Goal: Information Seeking & Learning: Learn about a topic

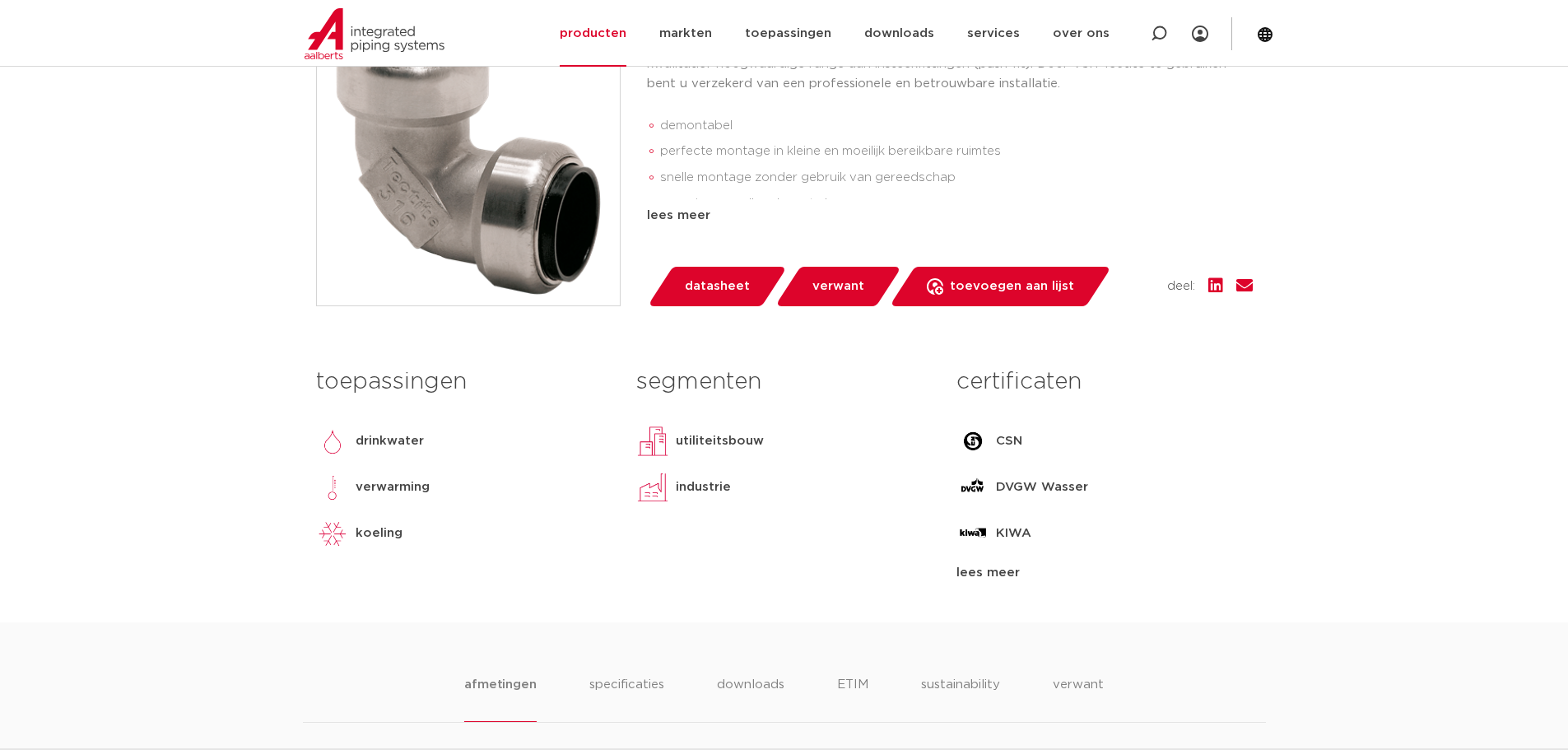
scroll to position [411, 0]
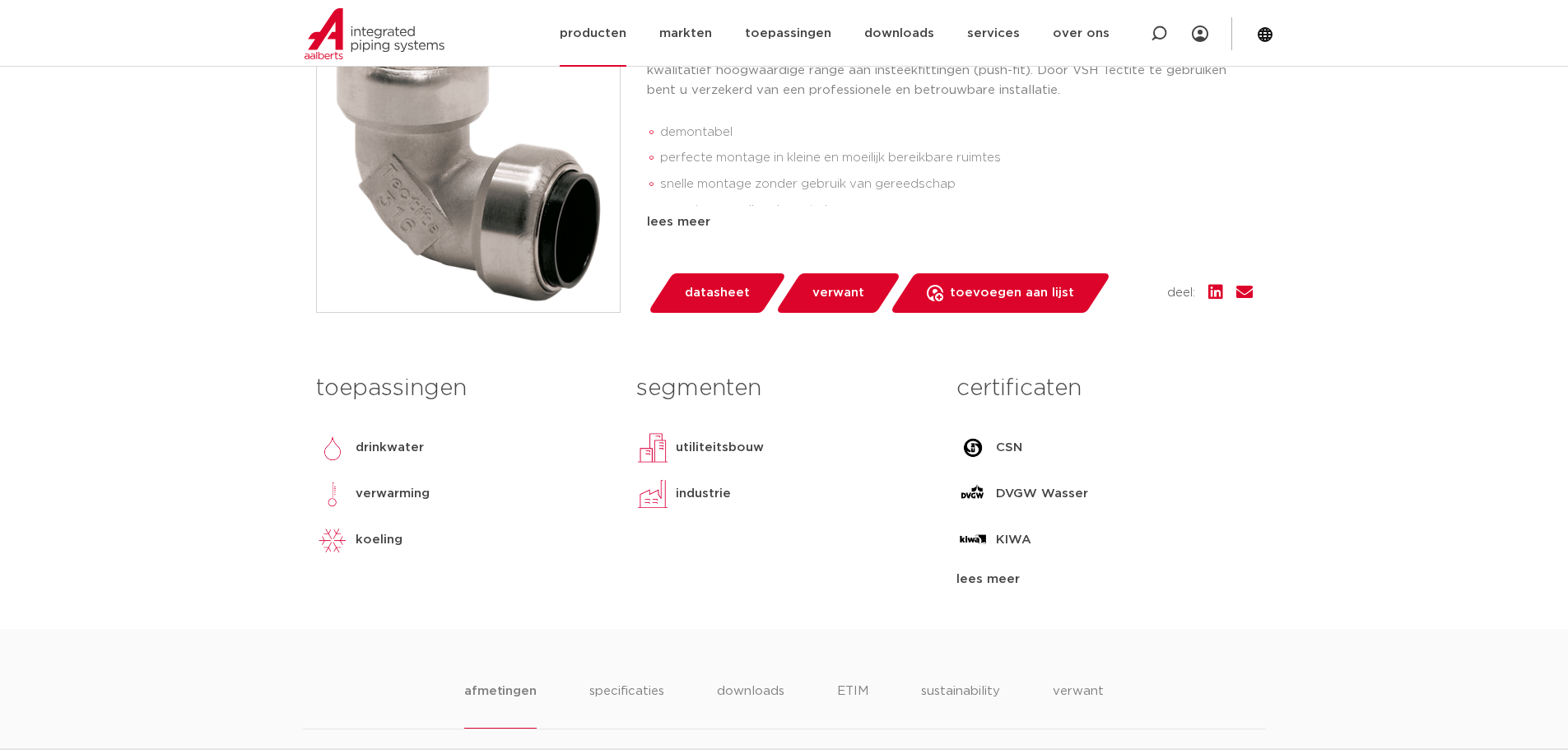
click at [610, 33] on link "producten" at bounding box center [592, 33] width 67 height 67
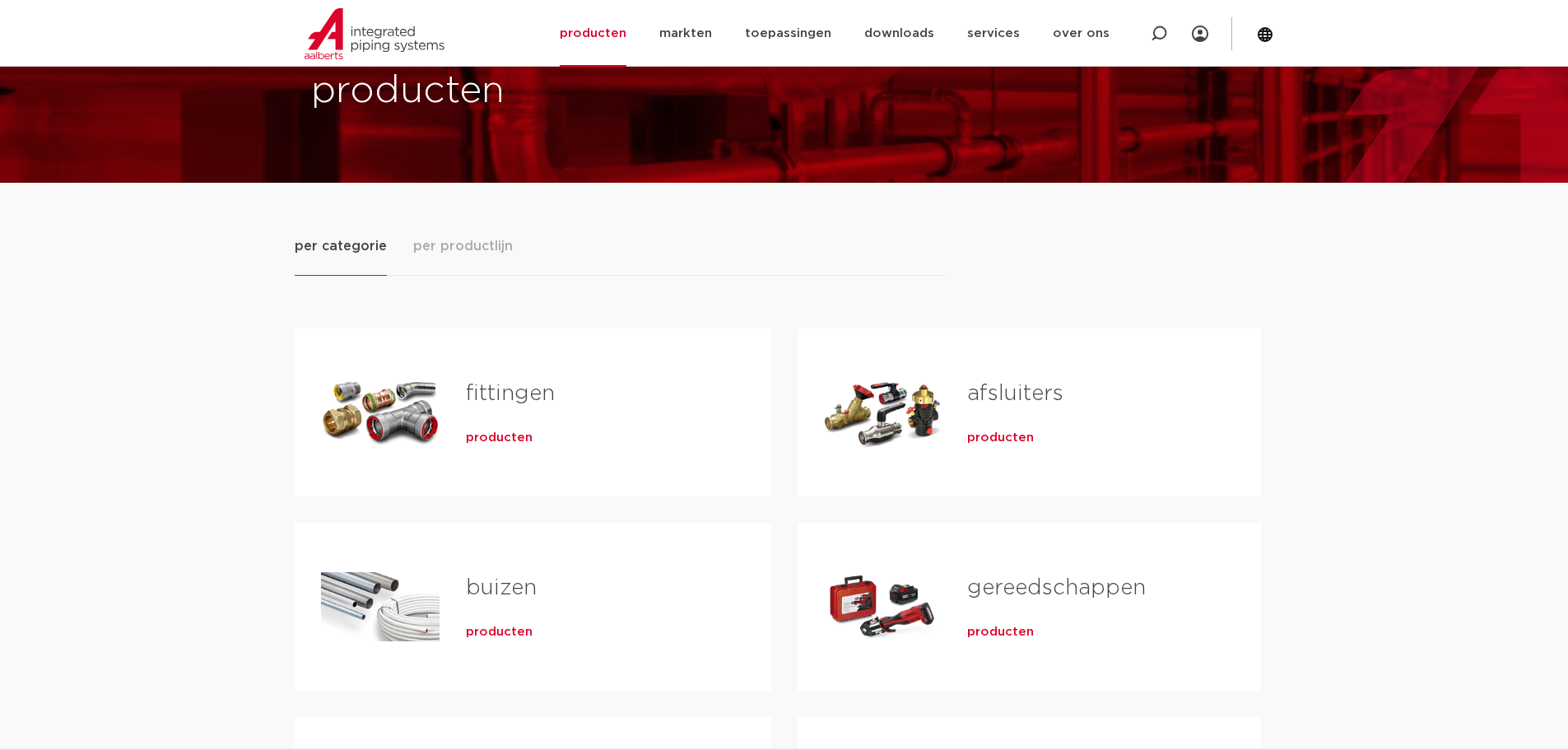
scroll to position [165, 0]
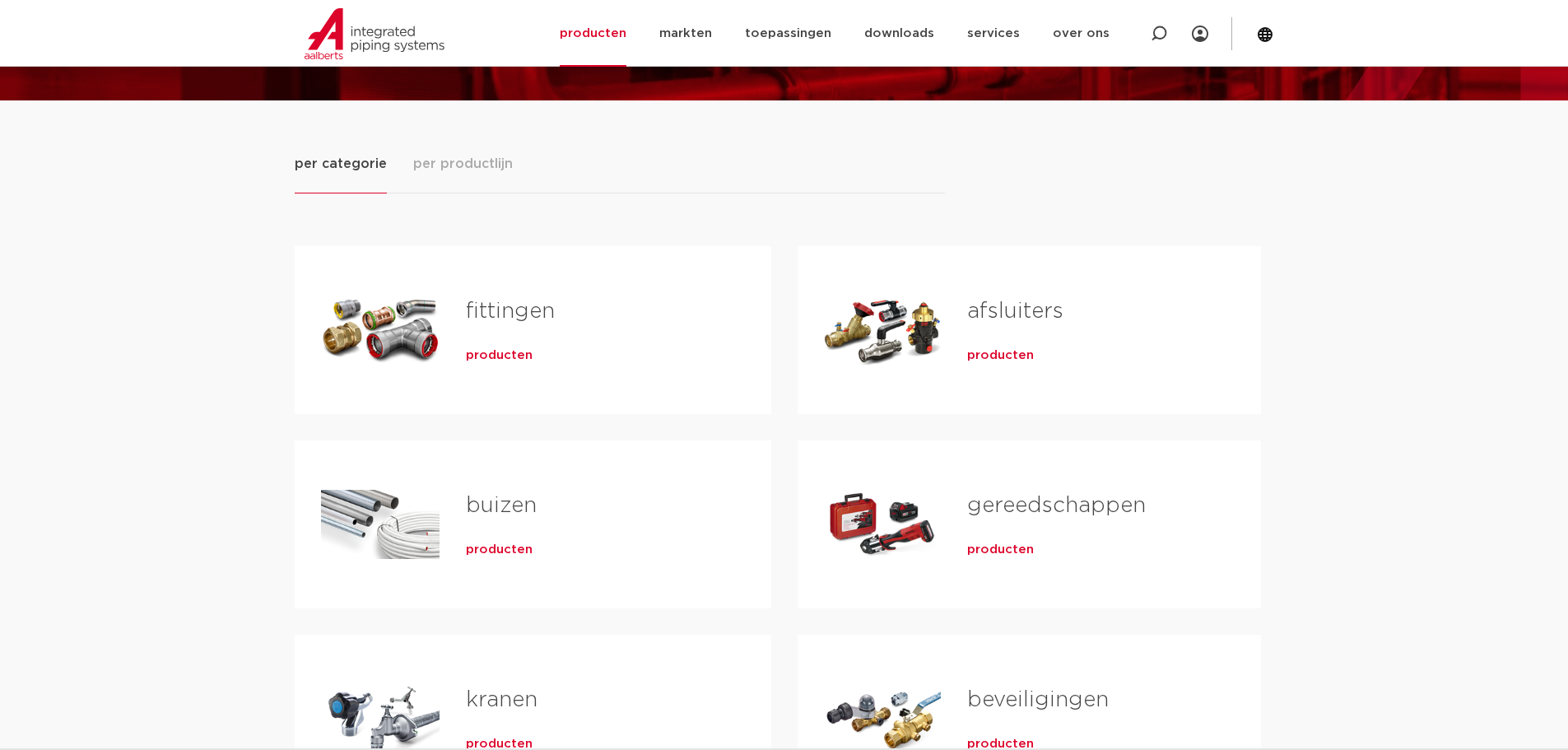
click at [516, 332] on h2 "fittingen" at bounding box center [591, 316] width 253 height 38
click at [518, 358] on span "producten" at bounding box center [498, 356] width 67 height 16
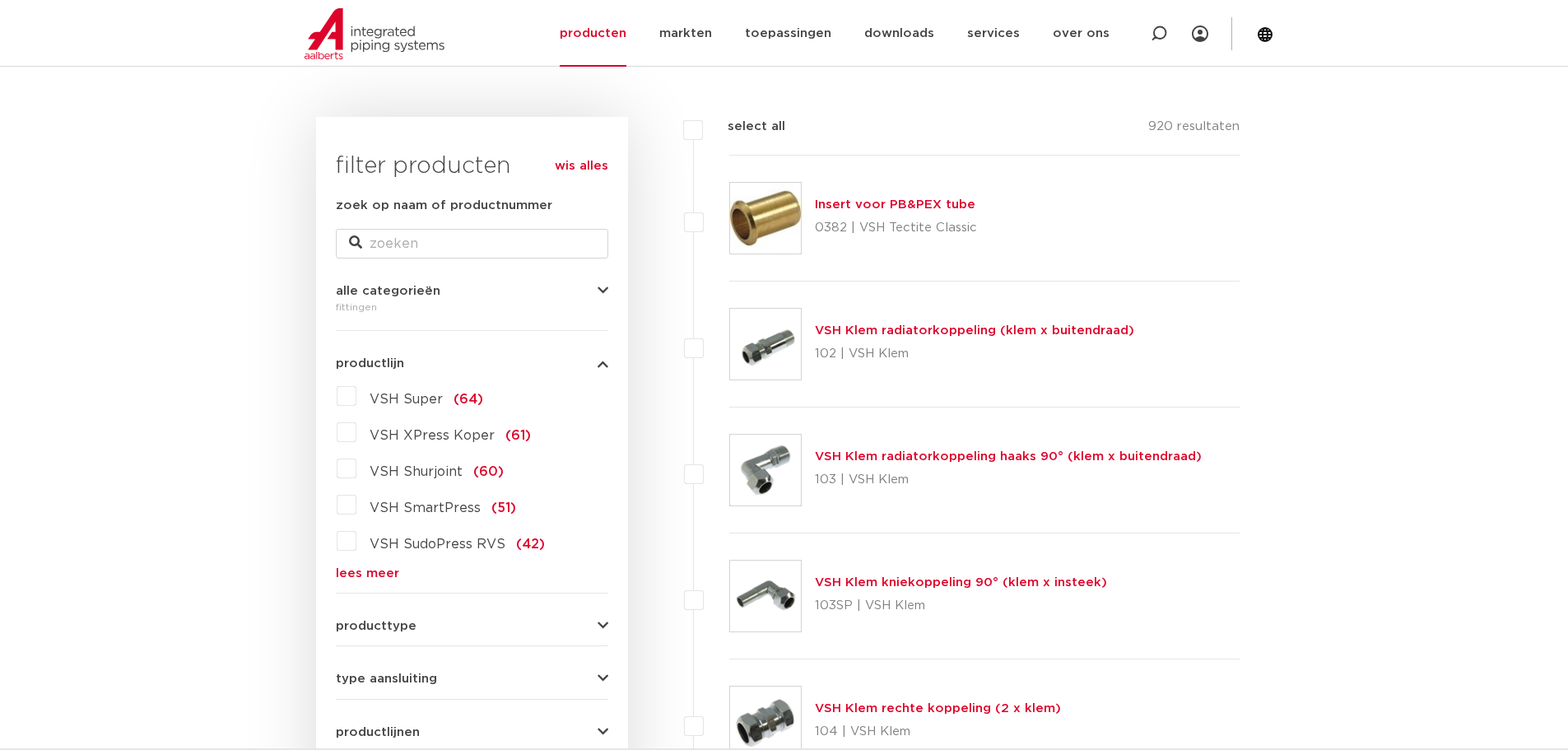
scroll to position [247, 0]
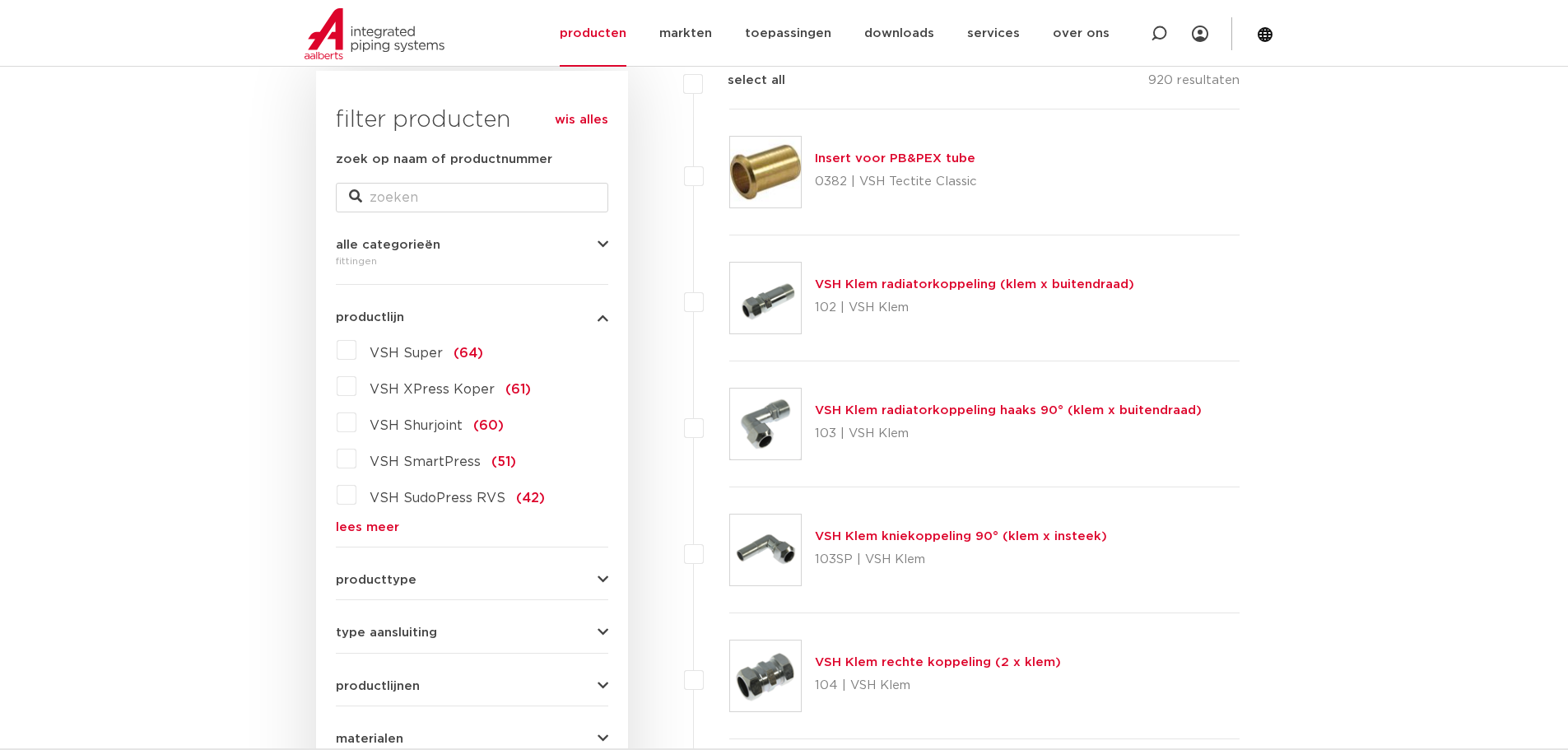
click at [386, 521] on link "lees meer" at bounding box center [471, 527] width 273 height 12
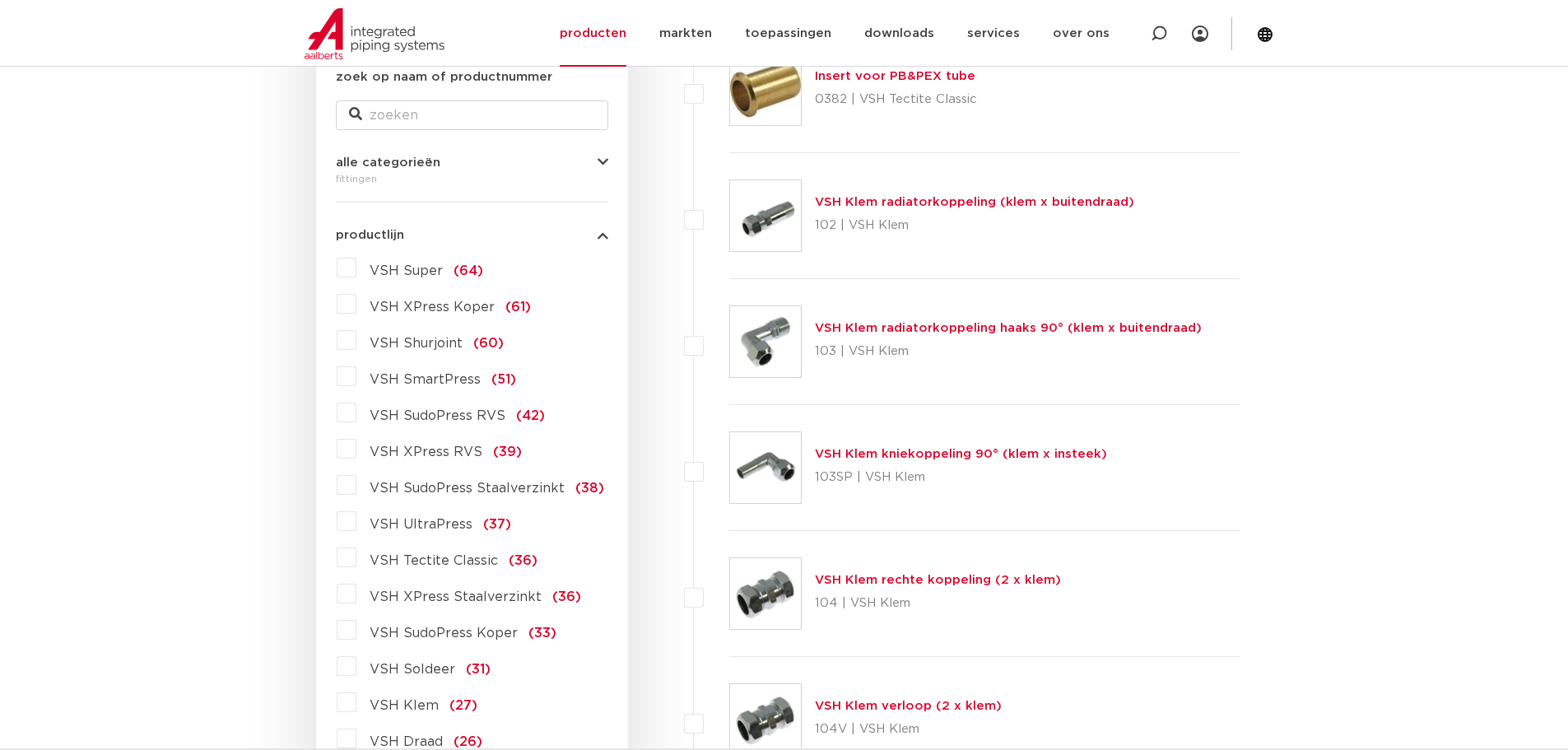
scroll to position [411, 0]
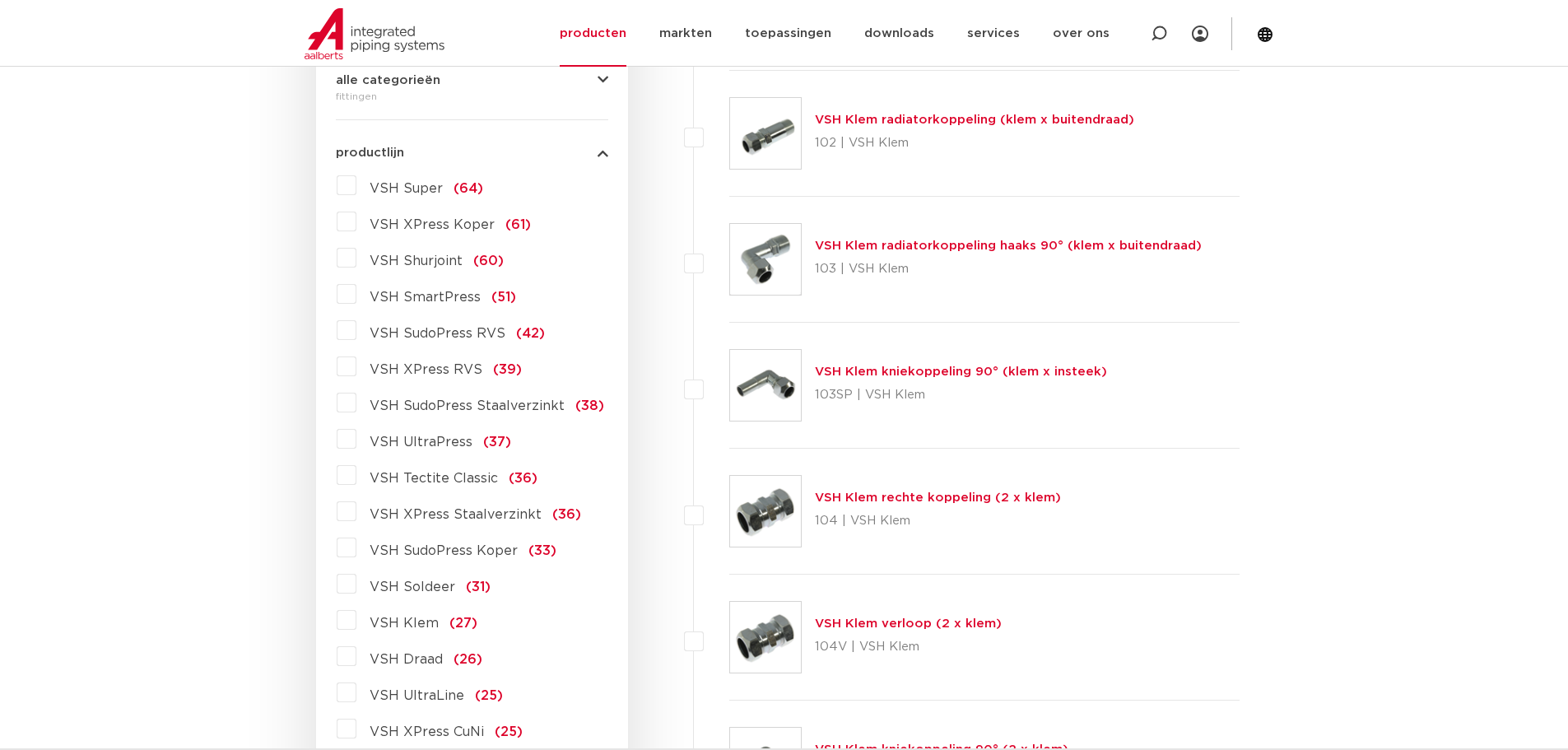
click at [414, 508] on span "VSH XPress Staalverzinkt" at bounding box center [455, 513] width 172 height 13
click at [0, 0] on input "VSH XPress Staalverzinkt (36)" at bounding box center [0, 0] width 0 height 0
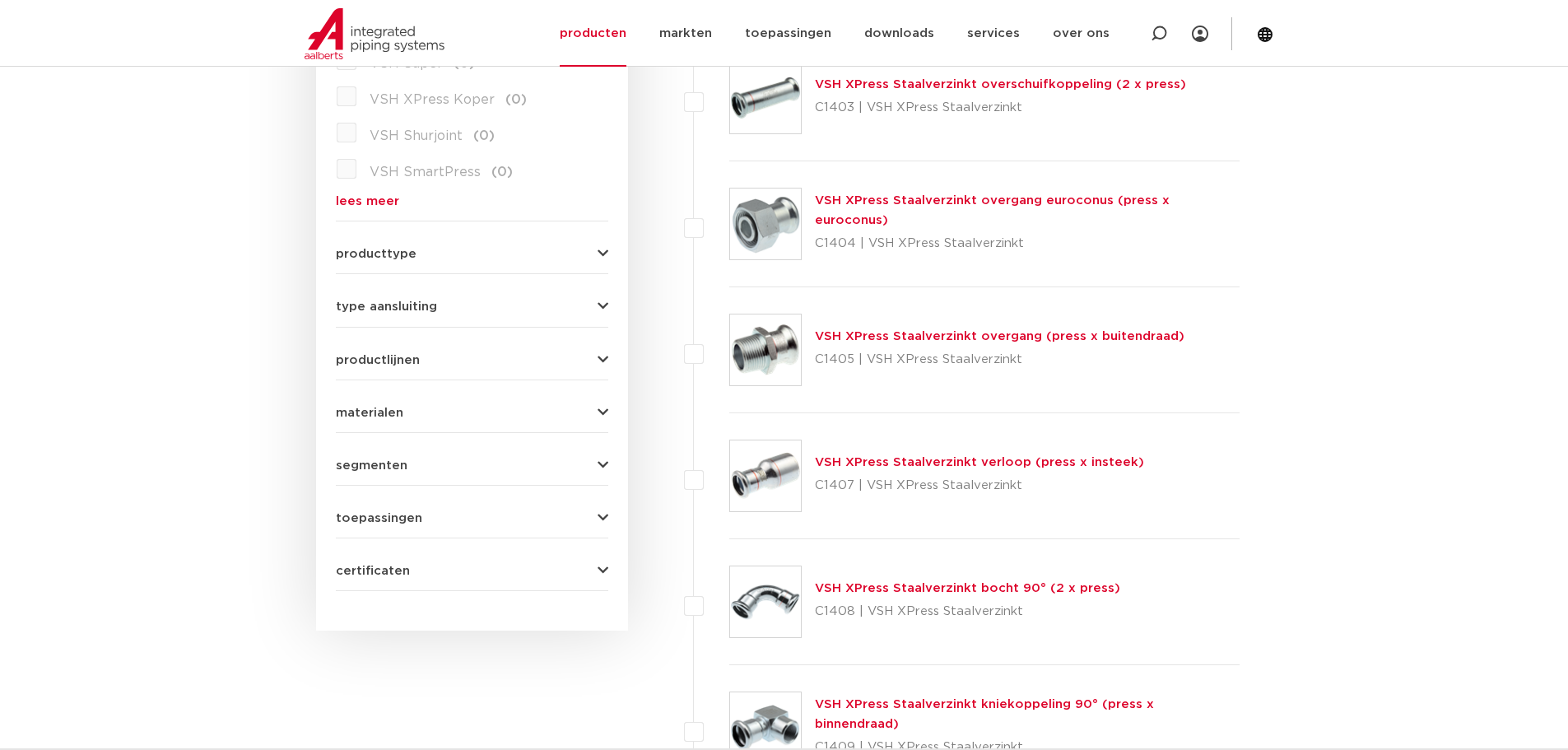
scroll to position [562, 0]
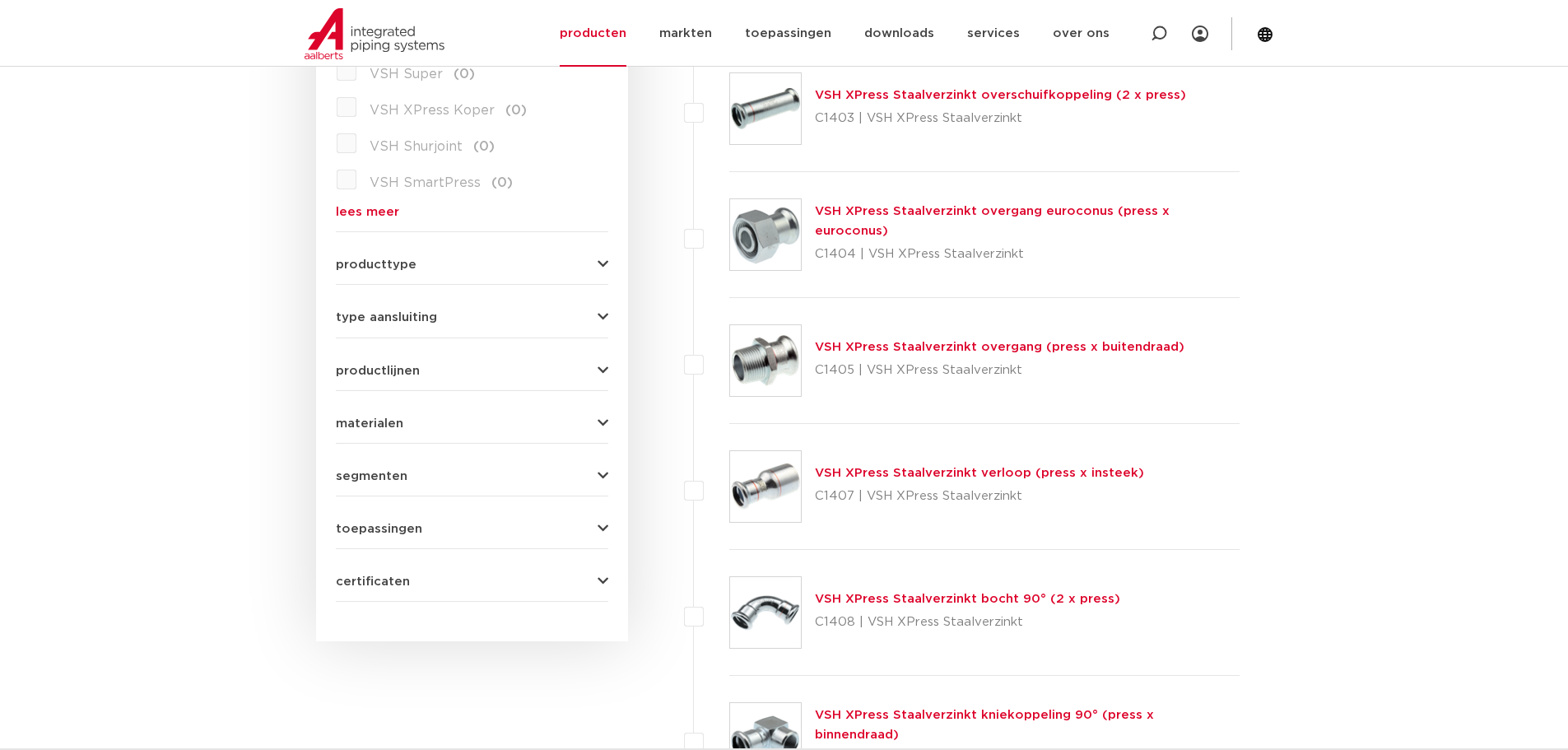
click at [446, 312] on button "type aansluiting" at bounding box center [471, 317] width 273 height 12
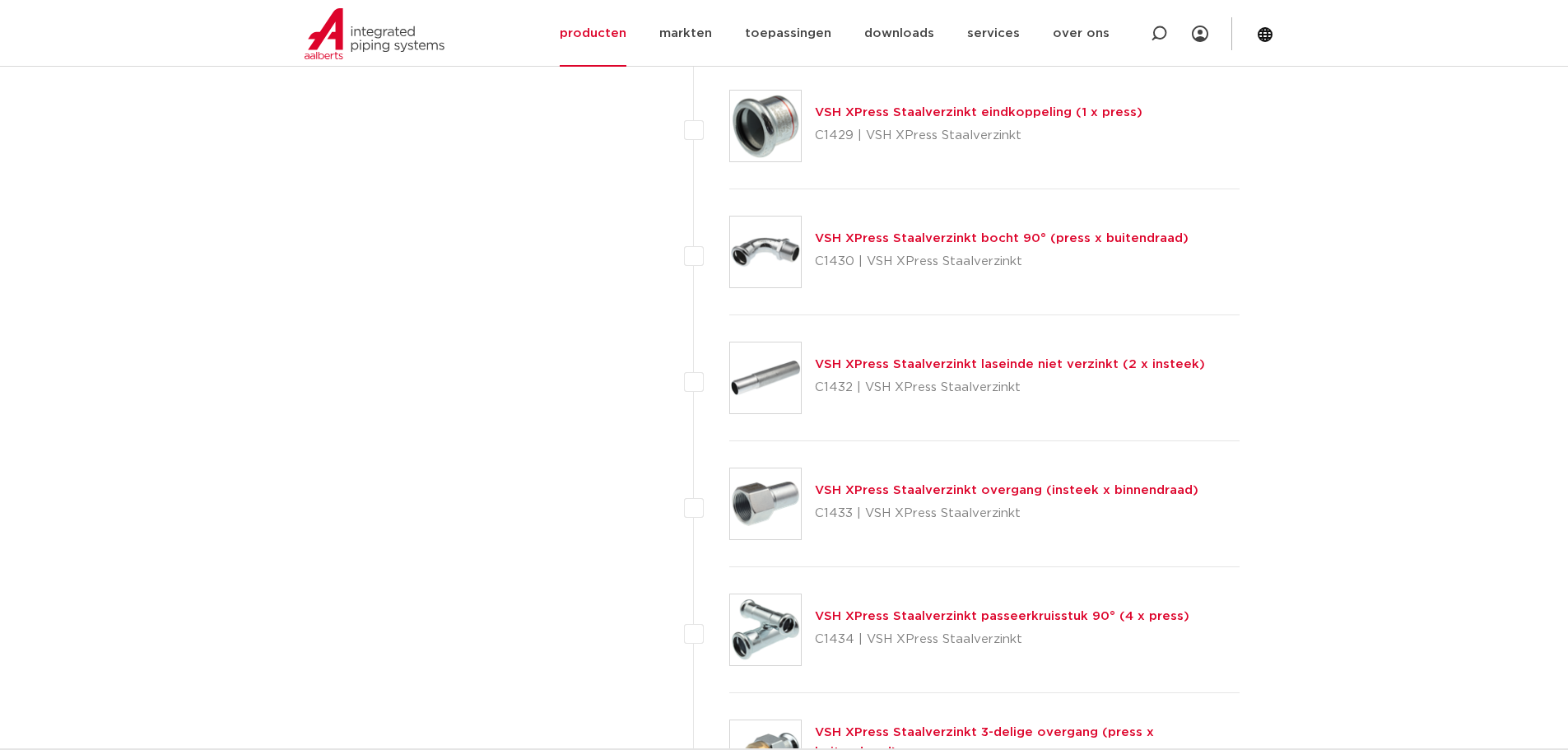
scroll to position [2783, 0]
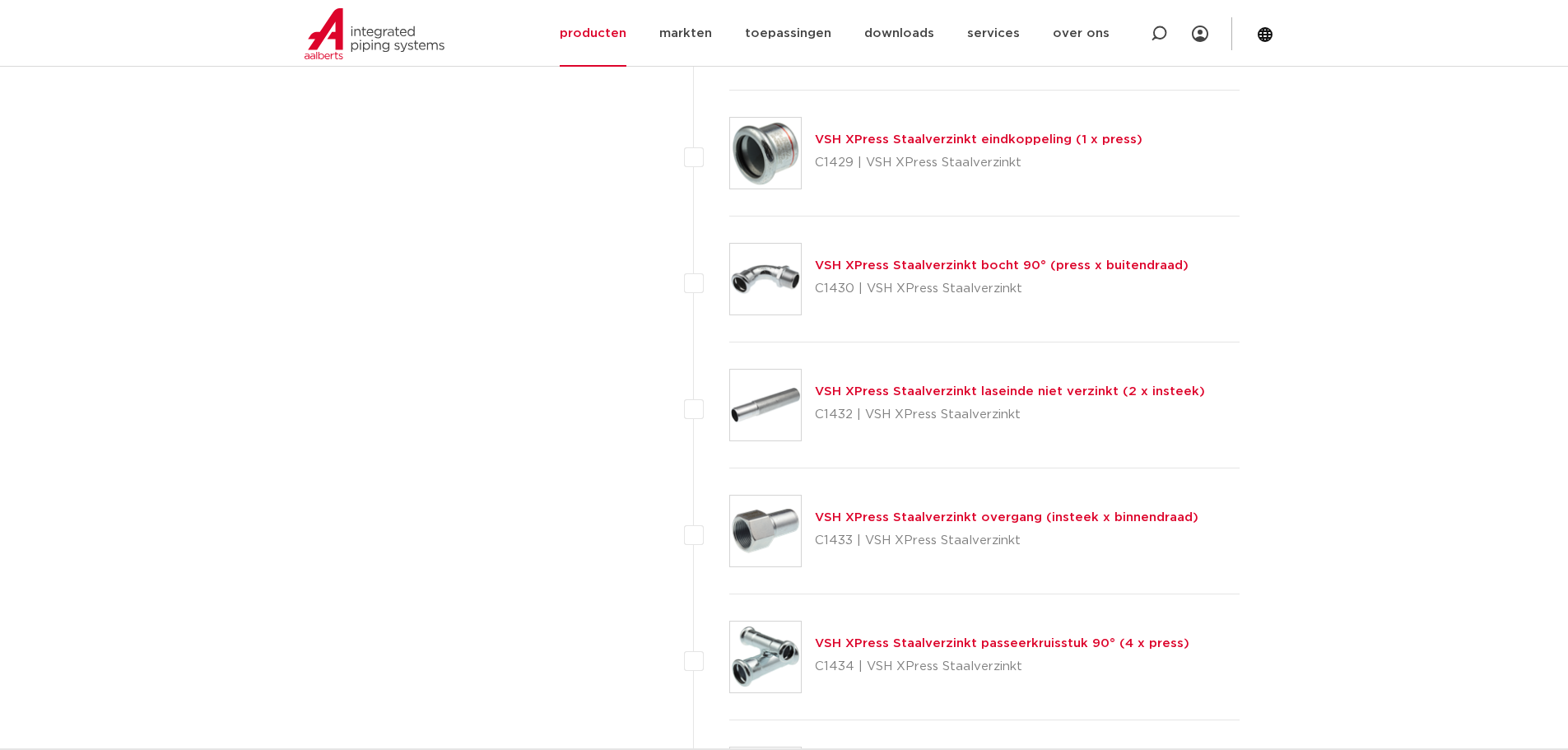
click at [939, 508] on div "VSH XPress Staalverzinkt overgang (insteek x binnendraad) C1433 | VSH XPress St…" at bounding box center [1007, 530] width 384 height 46
click at [940, 516] on link "VSH XPress Staalverzinkt overgang (insteek x binnendraad)" at bounding box center [1007, 517] width 384 height 12
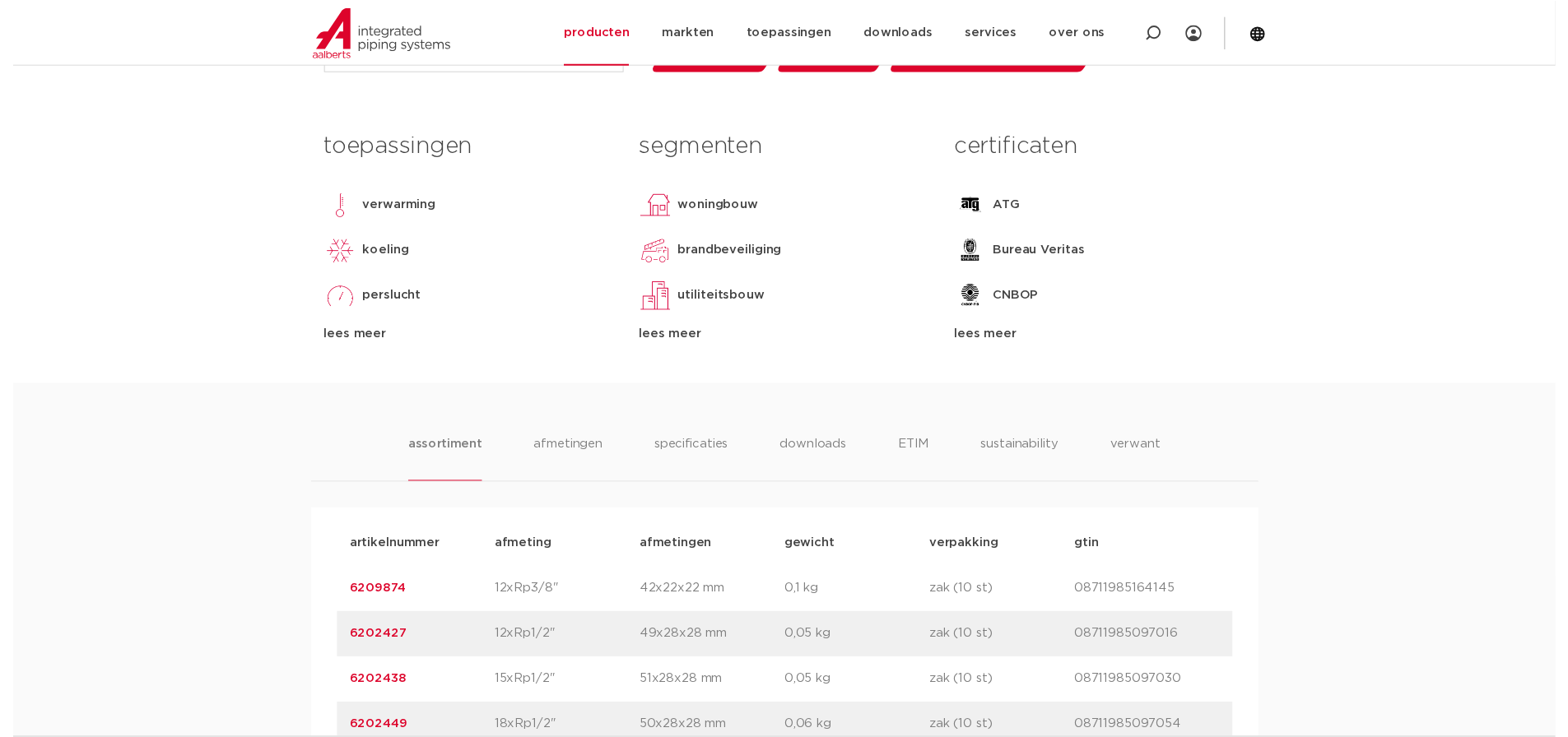
scroll to position [330, 0]
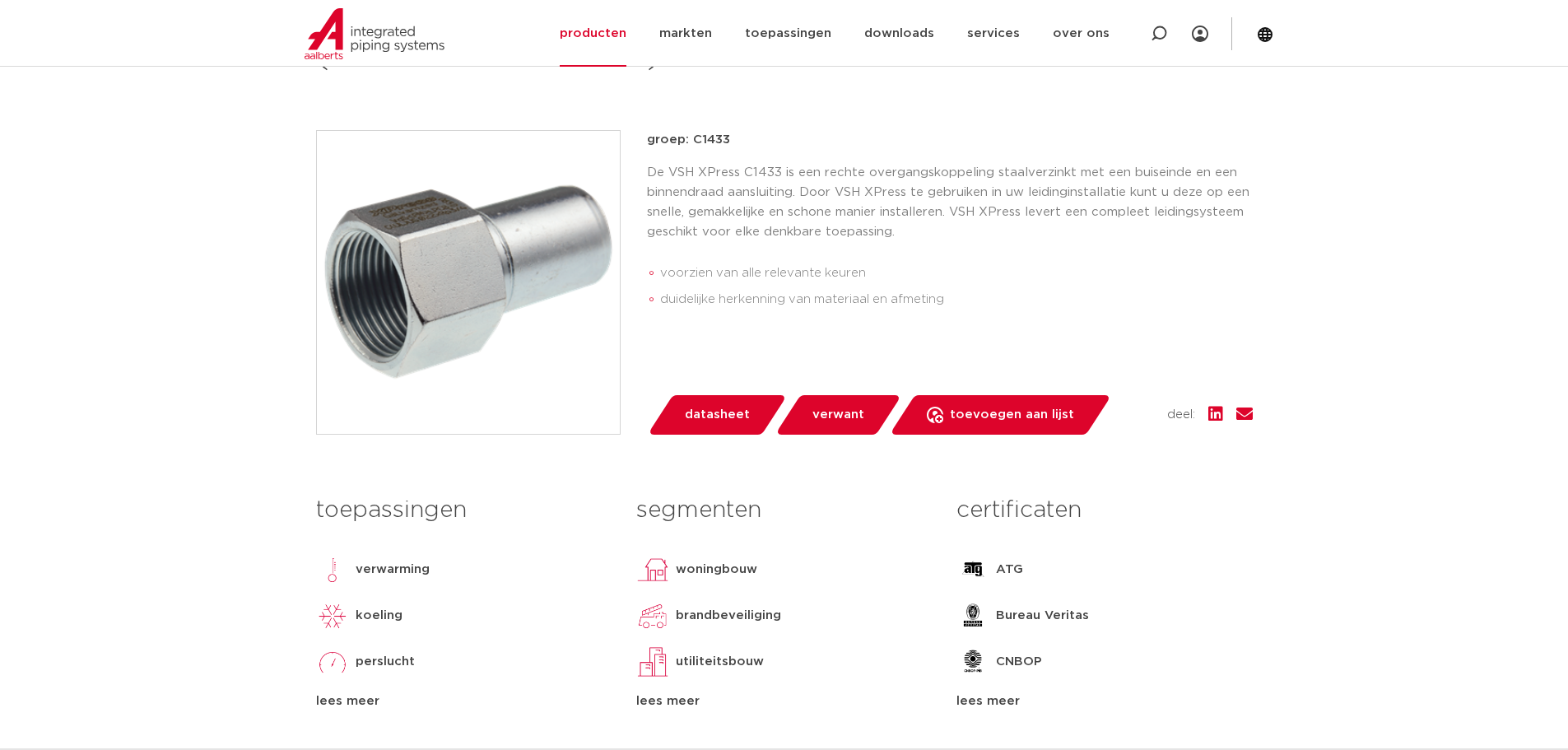
click at [747, 408] on link "datasheet" at bounding box center [717, 414] width 140 height 40
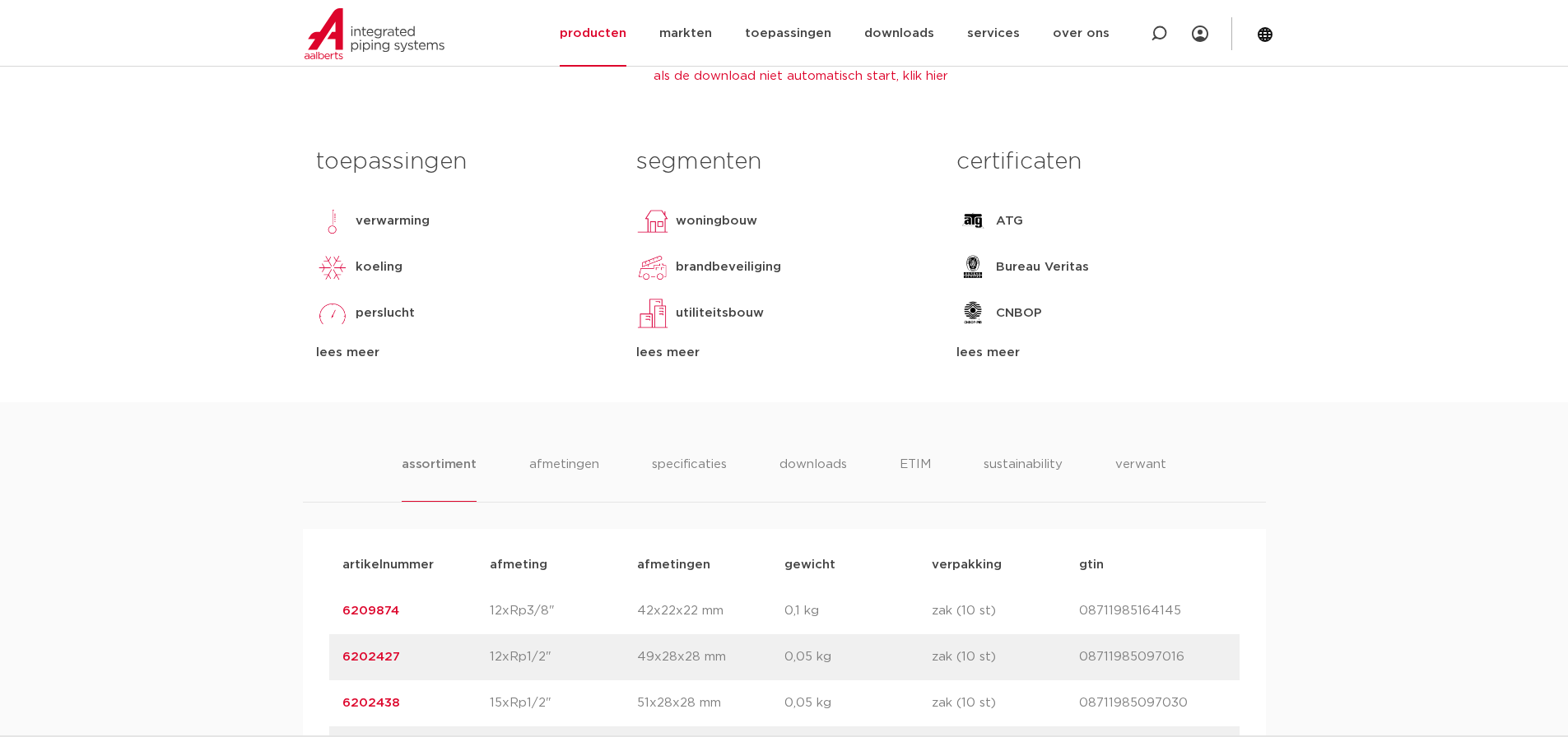
scroll to position [576, 0]
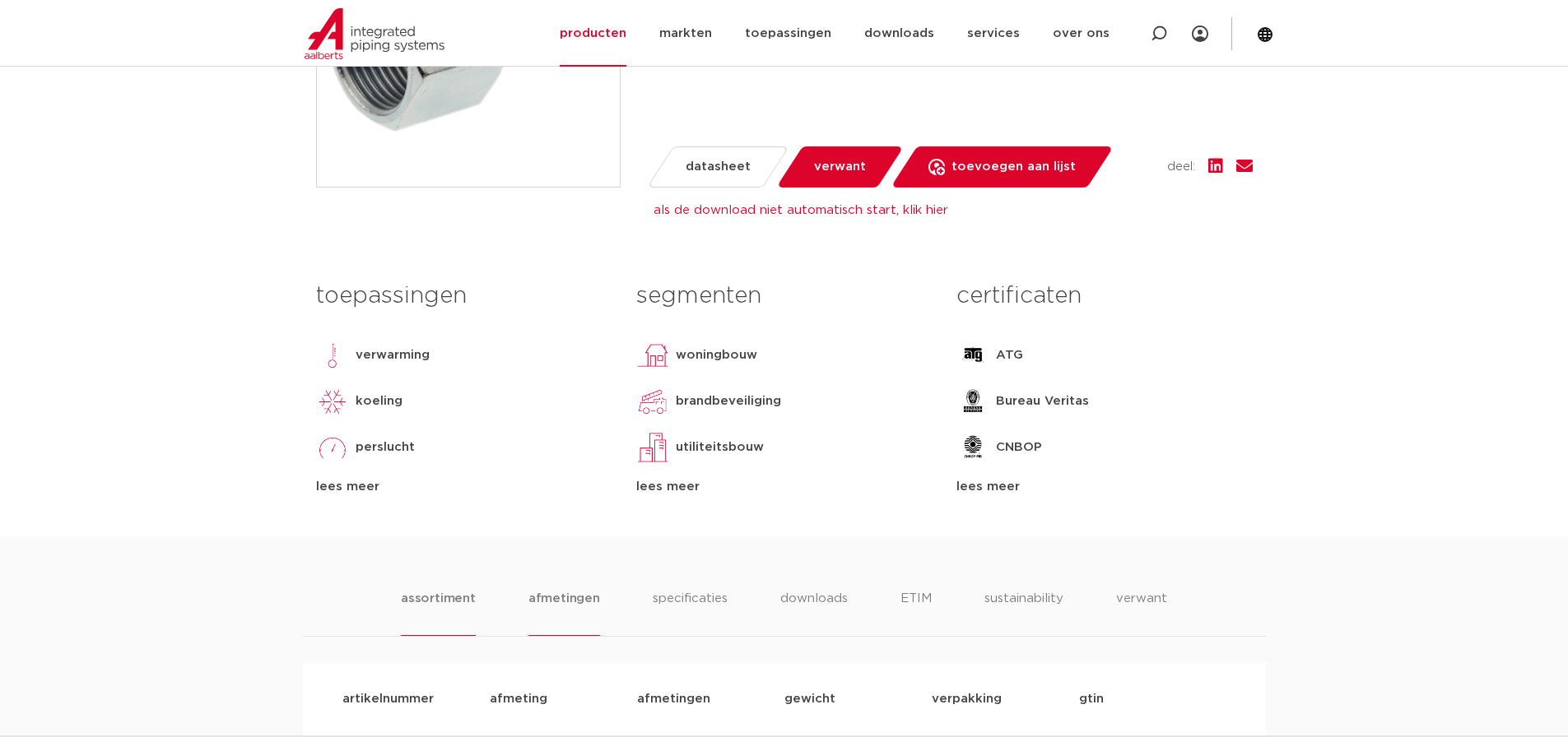
click at [576, 601] on li "afmetingen" at bounding box center [564, 612] width 72 height 47
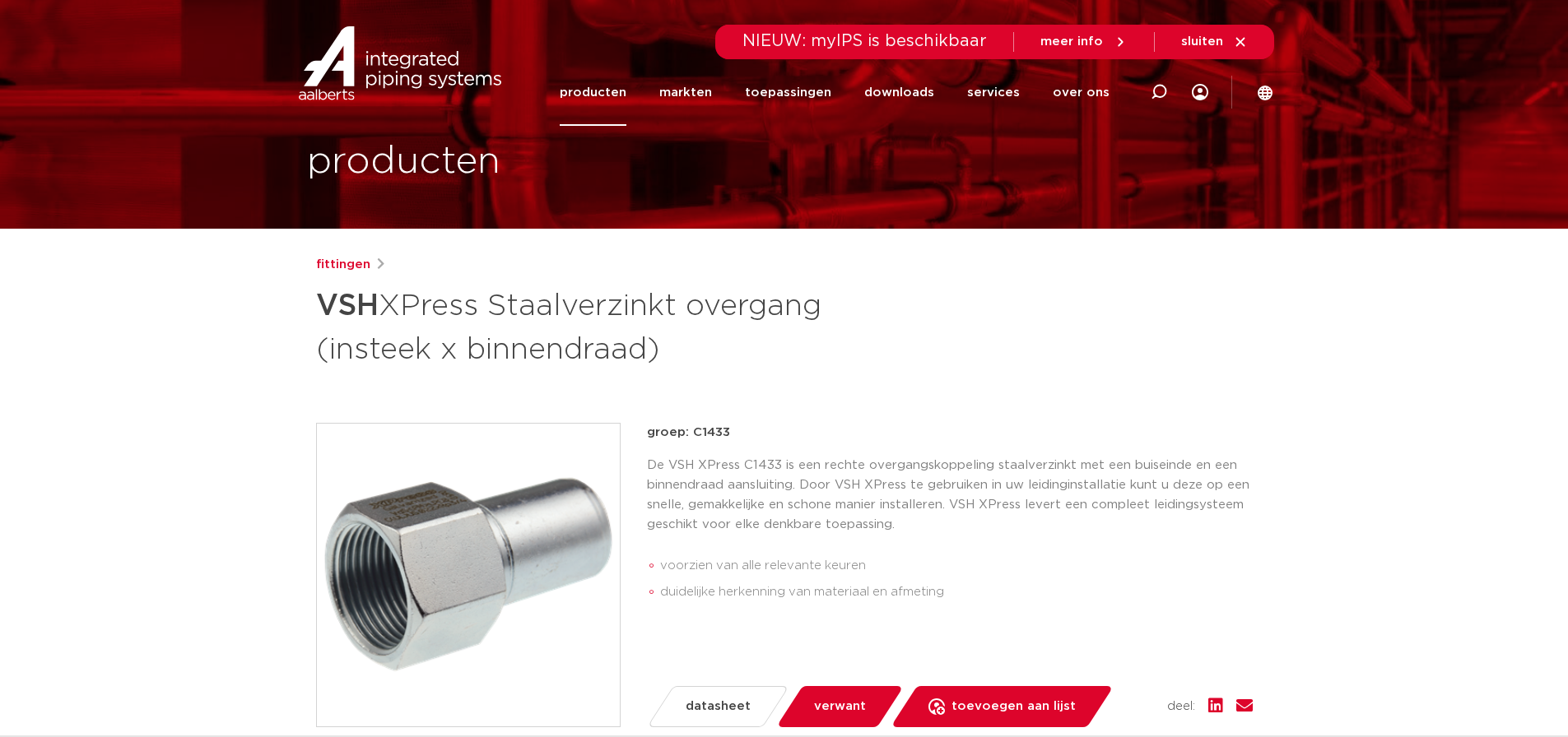
scroll to position [0, 0]
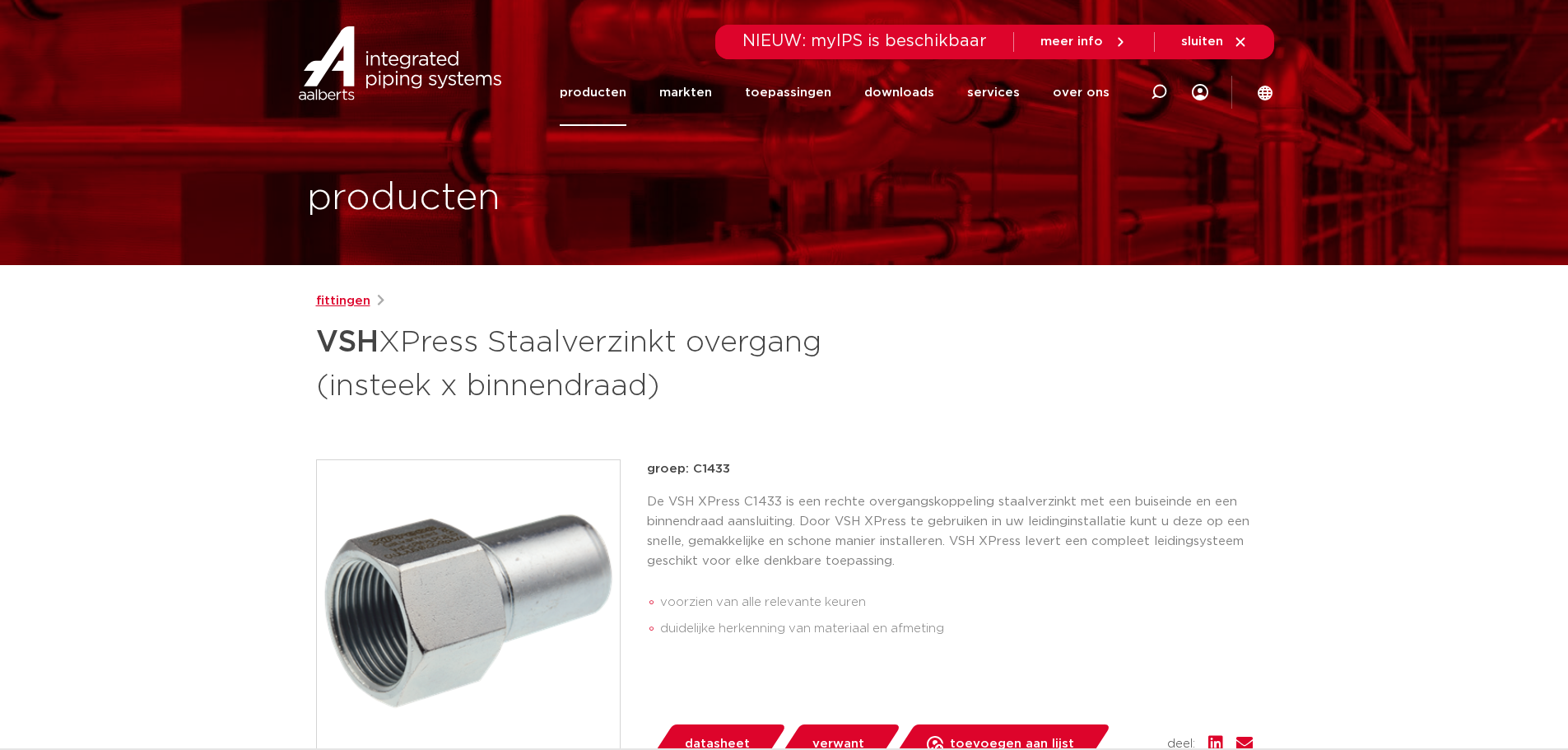
click at [353, 303] on link "fittingen" at bounding box center [343, 302] width 54 height 20
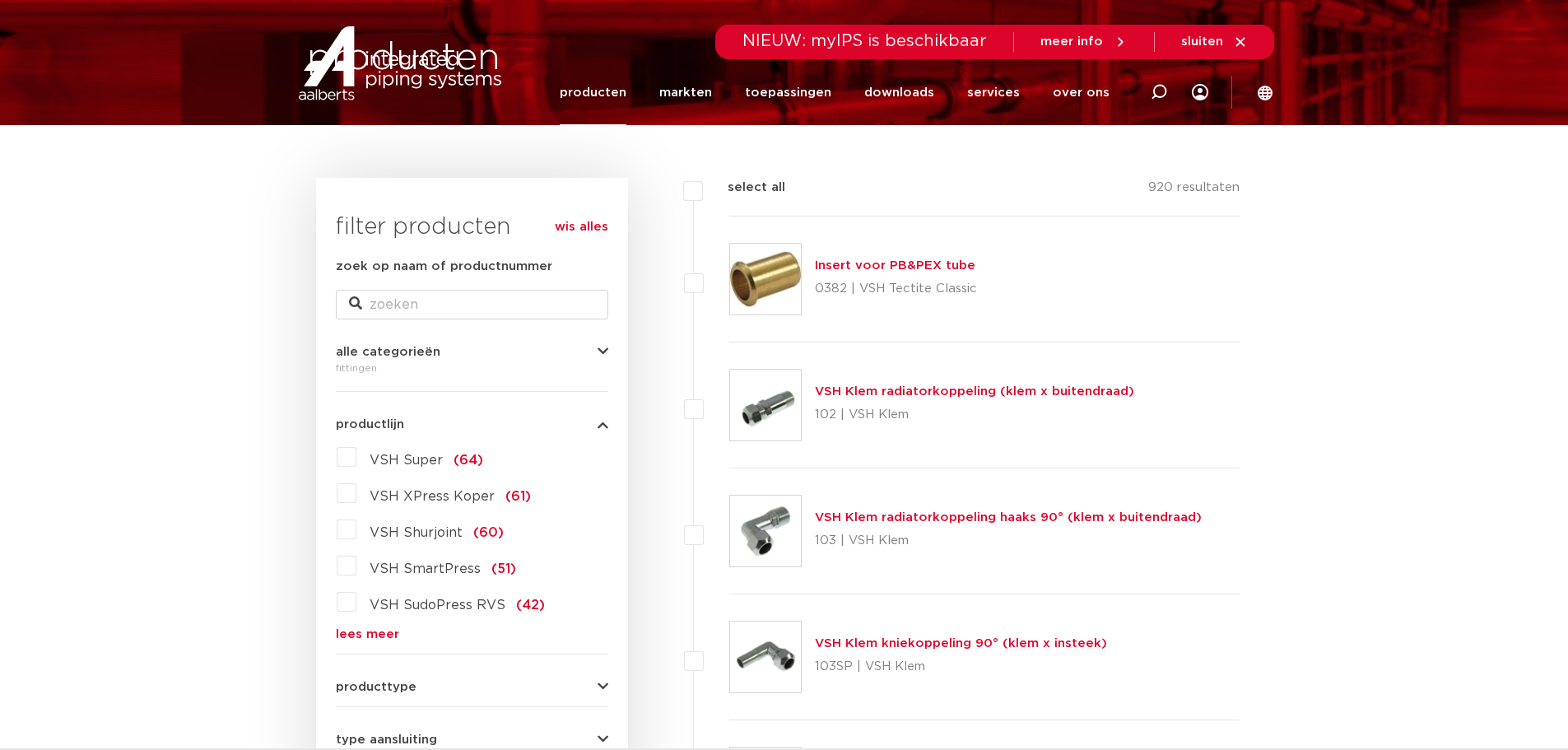
scroll to position [330, 0]
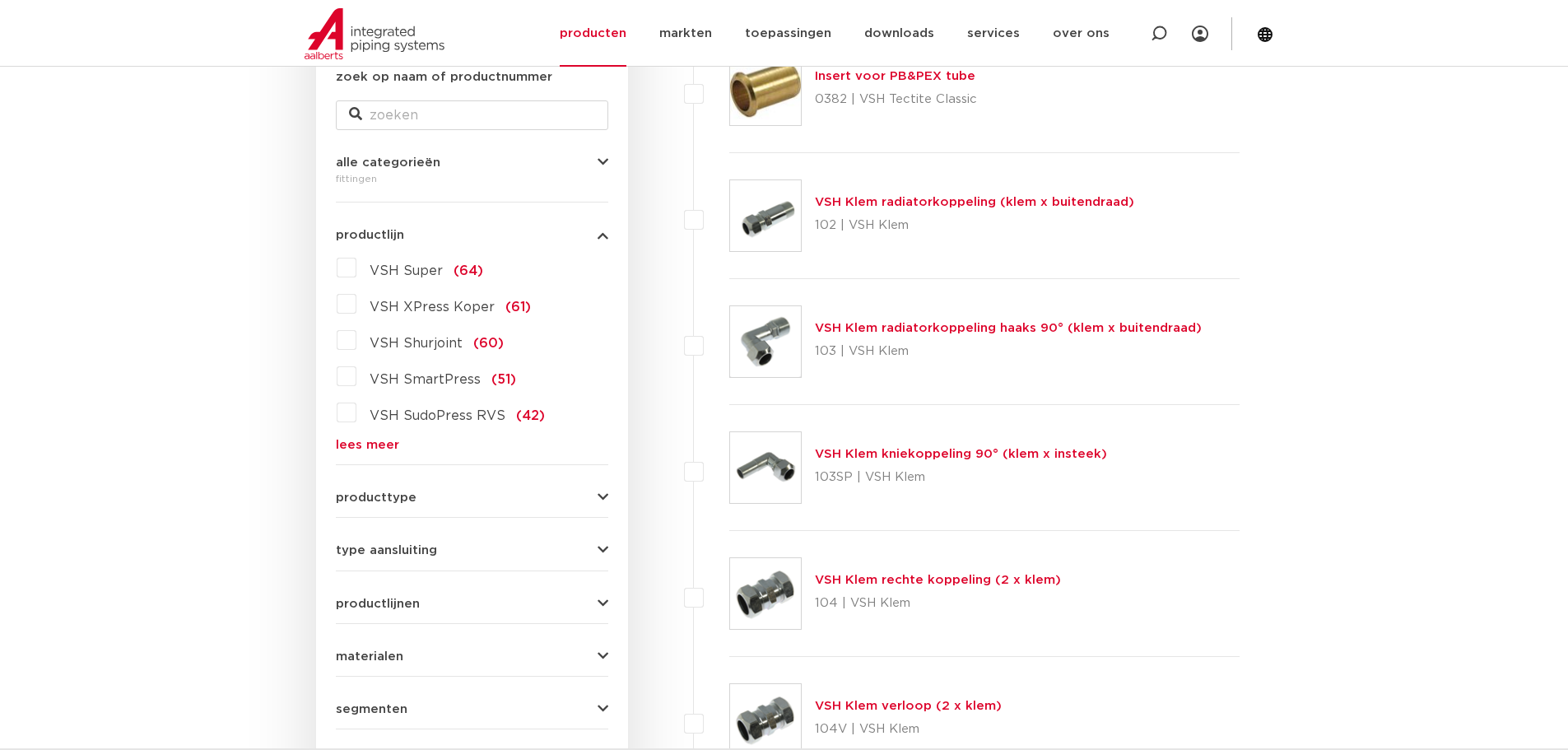
click at [353, 442] on link "lees meer" at bounding box center [471, 444] width 273 height 12
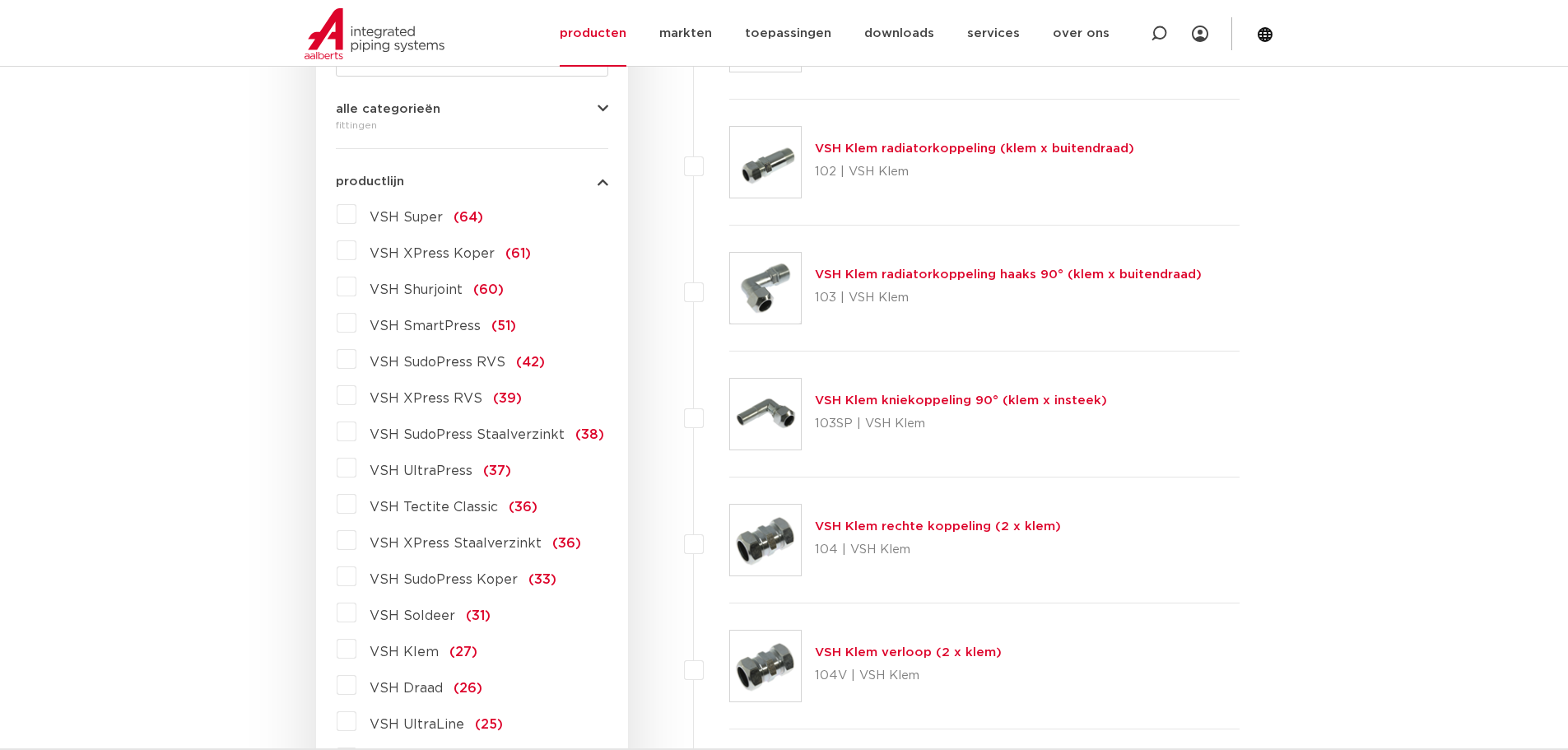
scroll to position [411, 0]
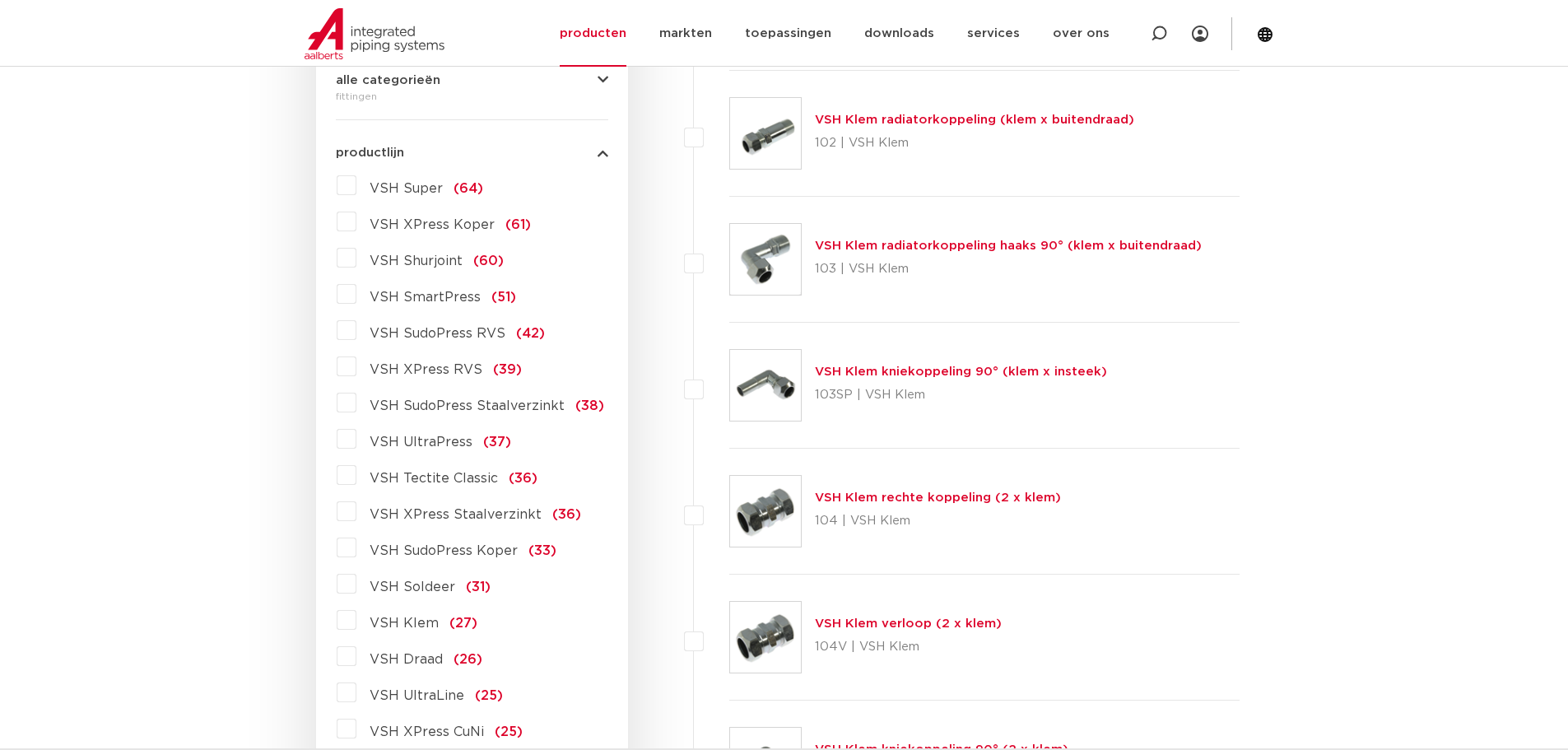
click at [438, 513] on span "VSH XPress Staalverzinkt" at bounding box center [455, 513] width 172 height 13
click at [0, 0] on input "VSH XPress Staalverzinkt (36)" at bounding box center [0, 0] width 0 height 0
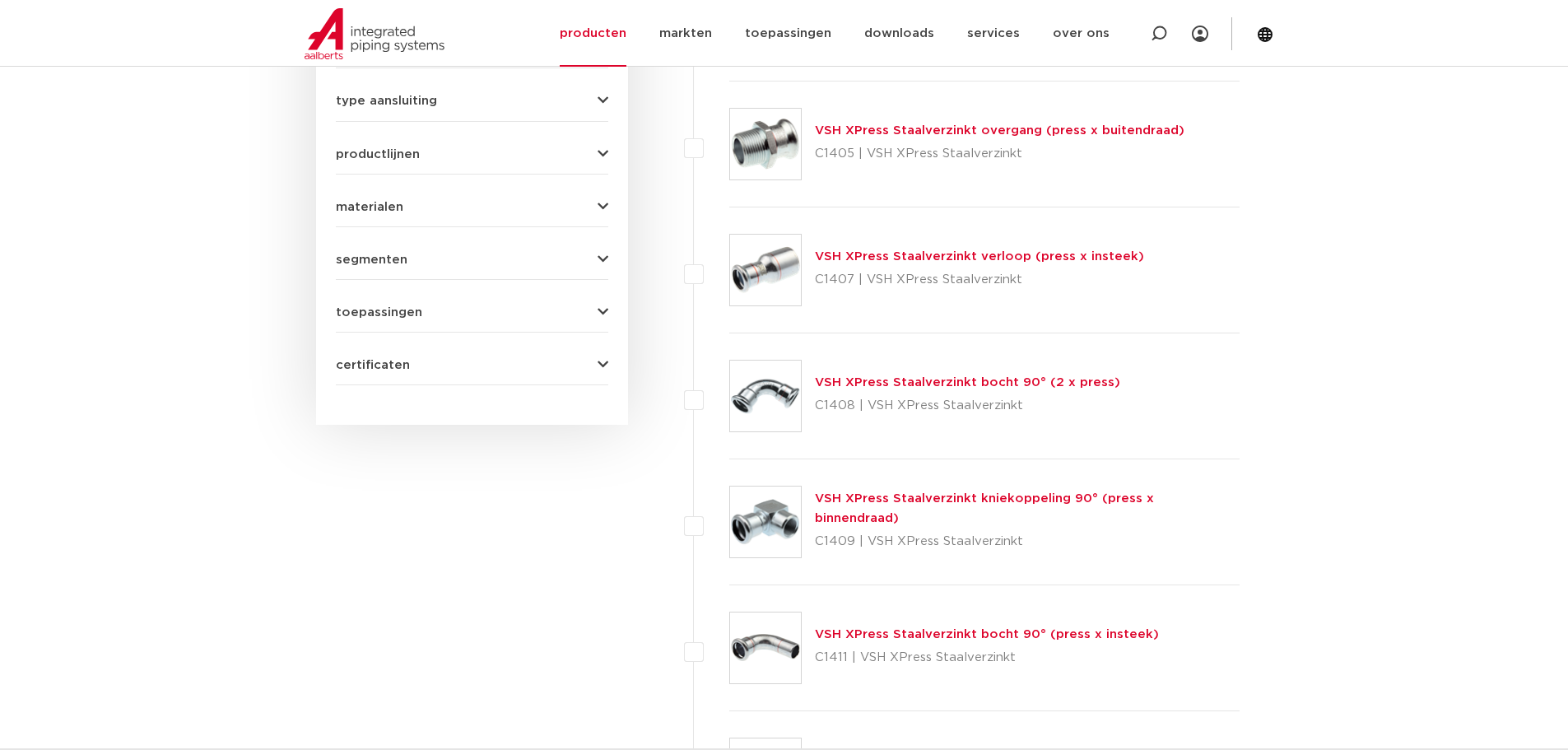
scroll to position [750, 0]
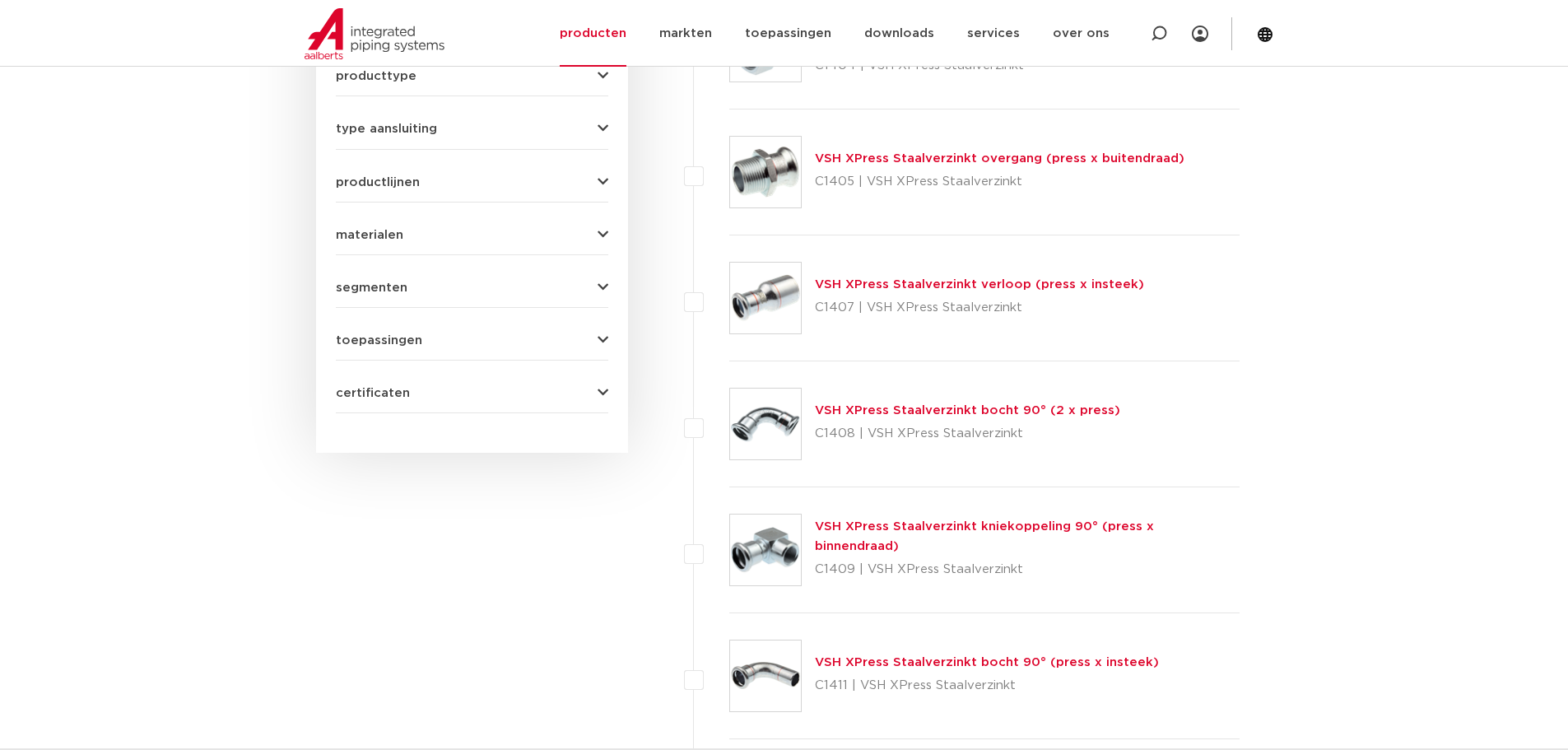
click at [444, 236] on button "materialen" at bounding box center [471, 235] width 273 height 12
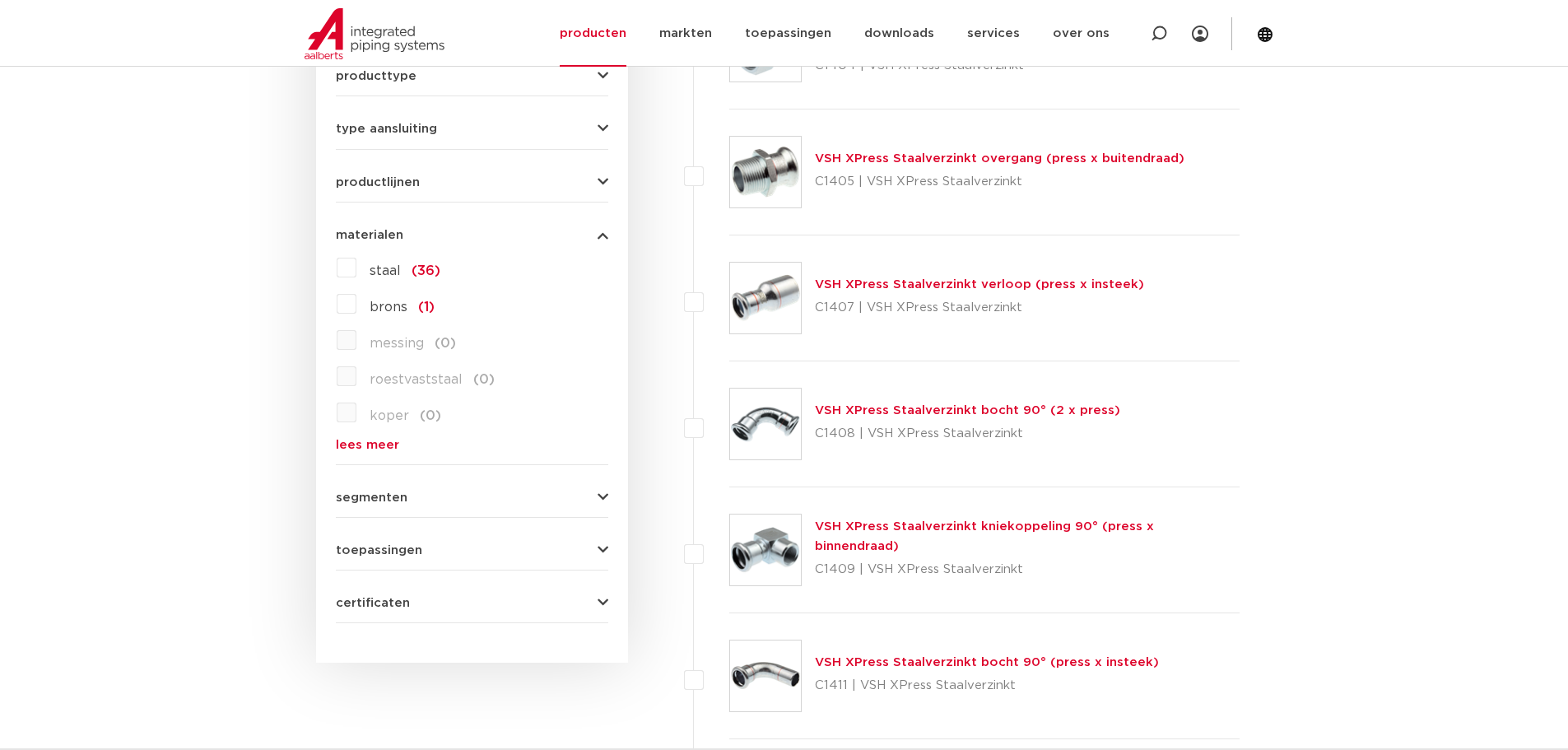
click at [423, 127] on span "type aansluiting" at bounding box center [386, 129] width 101 height 12
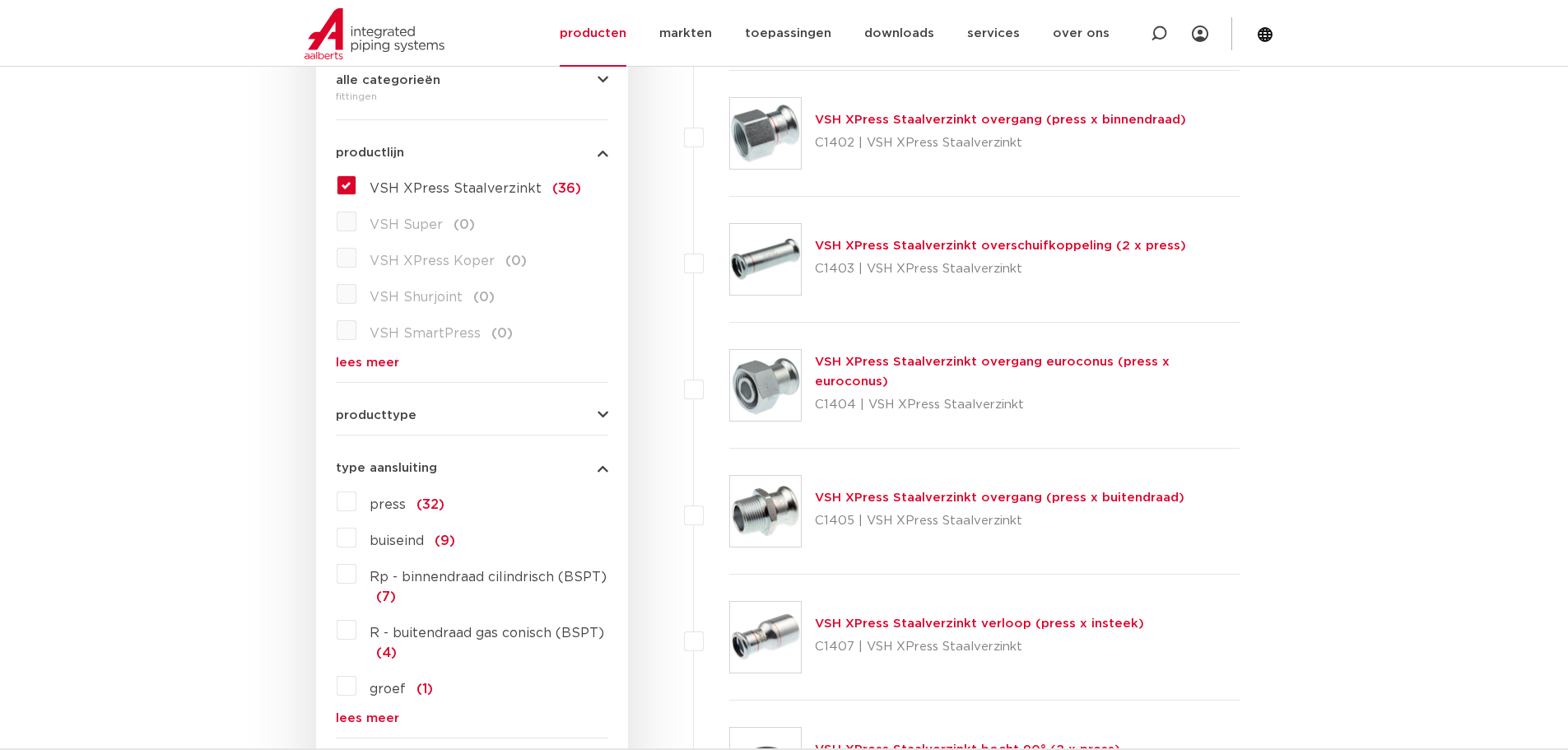
scroll to position [421, 0]
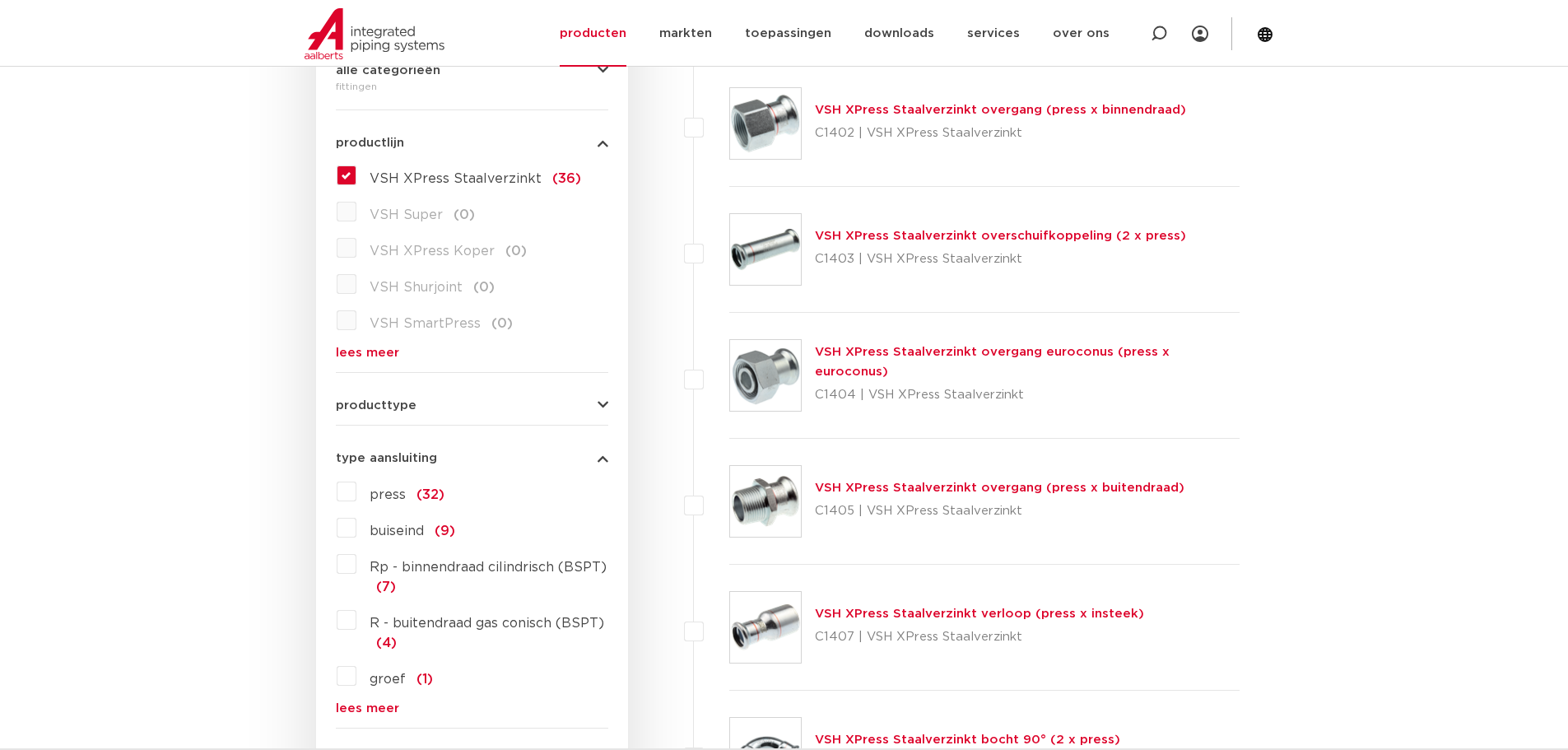
click at [417, 402] on button "producttype" at bounding box center [471, 405] width 273 height 12
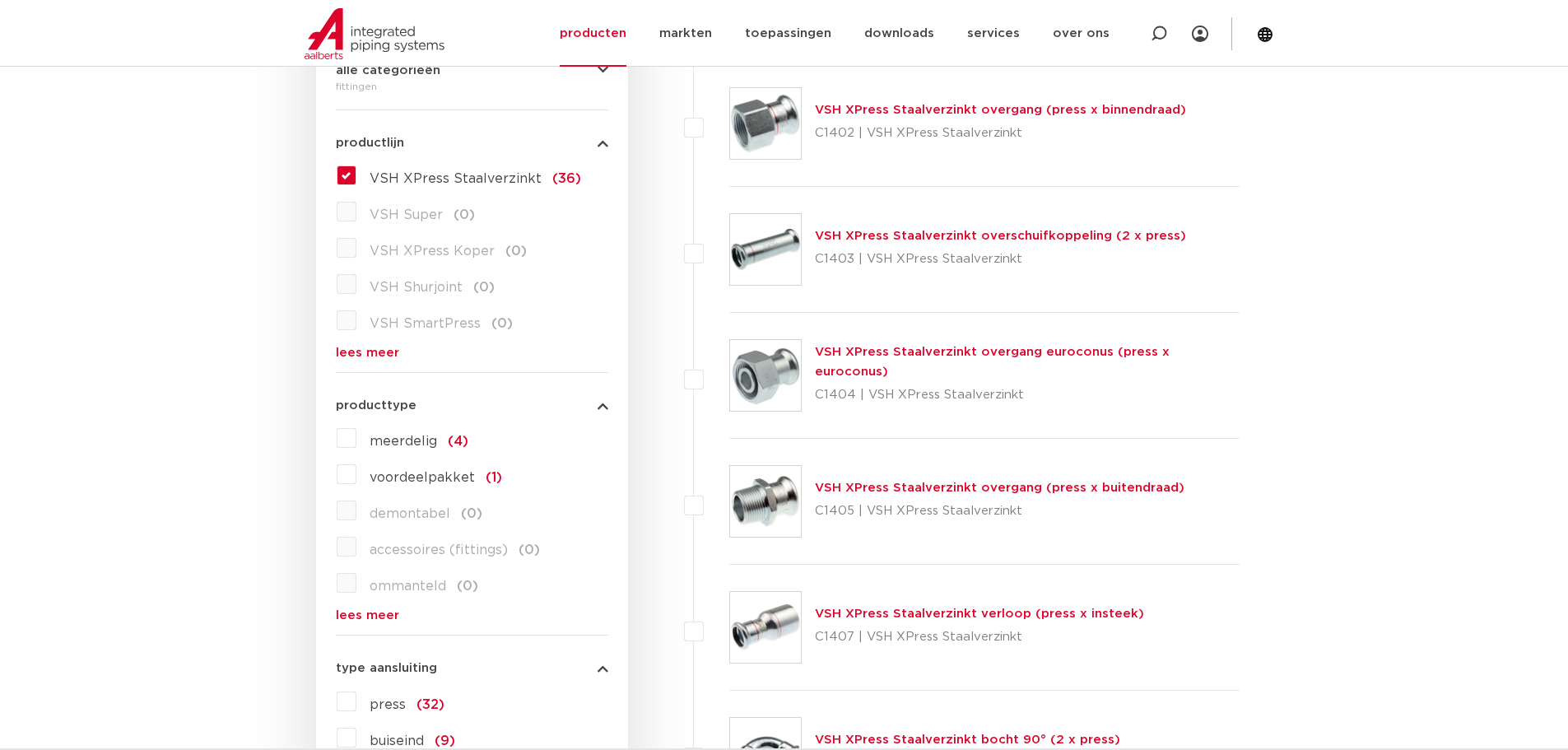
click at [417, 402] on button "producttype" at bounding box center [471, 405] width 273 height 12
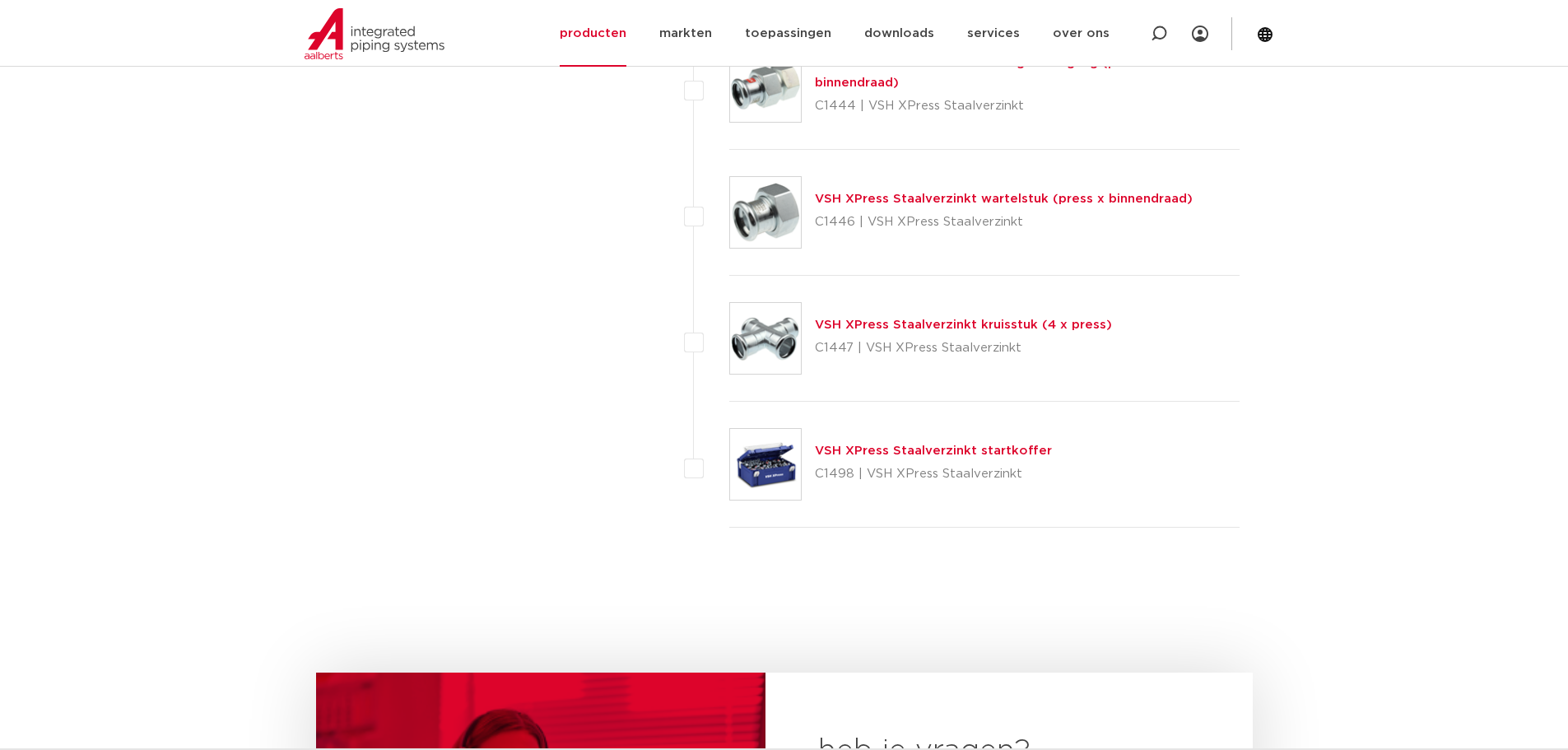
scroll to position [3950, 0]
